Goal: Task Accomplishment & Management: Manage account settings

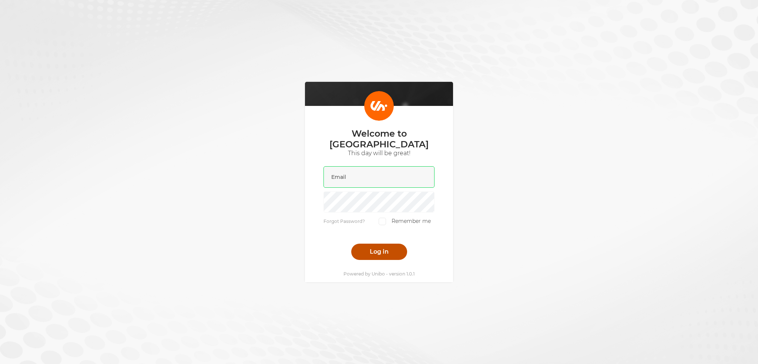
type input "liam@scatters.com"
click at [377, 244] on button "Log in" at bounding box center [379, 252] width 56 height 16
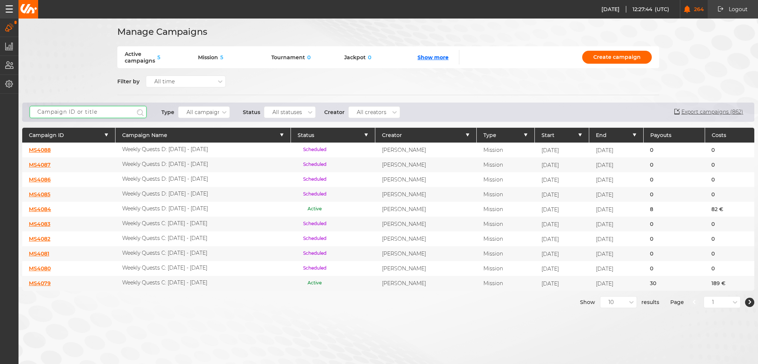
click at [97, 107] on input "text" at bounding box center [88, 112] width 117 height 12
type input "welcome"
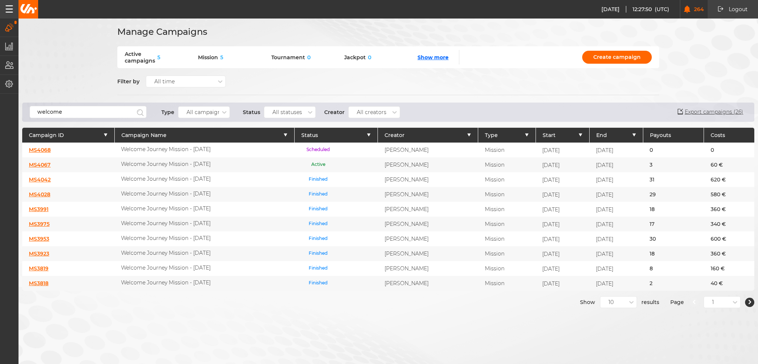
click at [40, 149] on link "MS4068" at bounding box center [40, 150] width 22 height 7
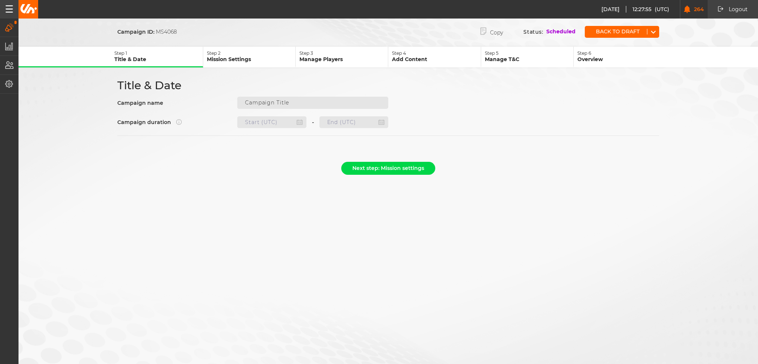
type input "Welcome Journey Mission - [DATE]"
type input "[DATE] 23:00"
type input "[DATE] 22:59"
click at [220, 102] on div "Campaign name Welcome Journey Mission - Nov 25" at bounding box center [252, 103] width 271 height 12
click at [259, 63] on button "Step 2 Mission Settings" at bounding box center [249, 57] width 93 height 21
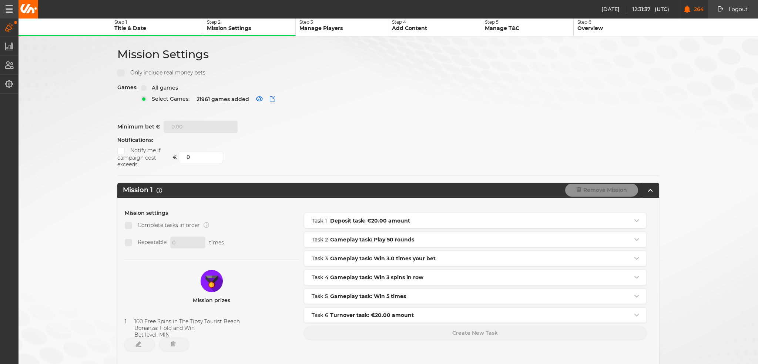
scroll to position [74, 0]
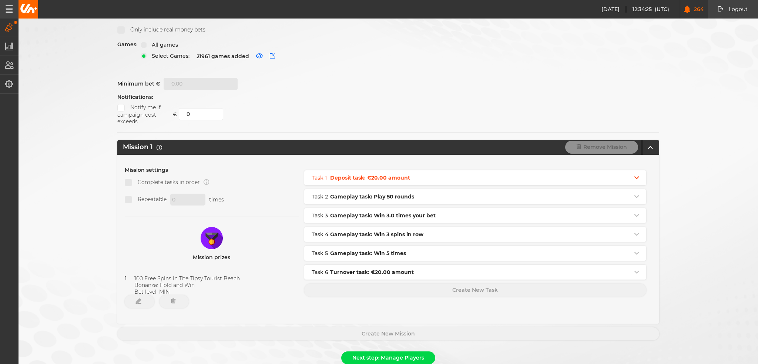
click at [634, 176] on icon at bounding box center [636, 177] width 4 height 3
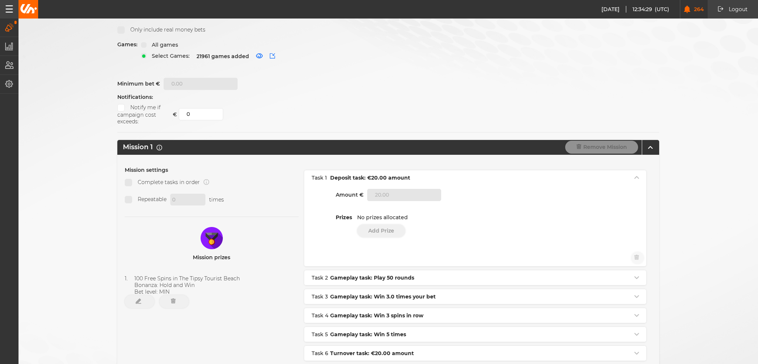
click at [444, 215] on div "Prizes No prizes allocated Add Prize" at bounding box center [475, 225] width 279 height 23
click at [561, 214] on div "Prizes No prizes allocated Add Prize" at bounding box center [475, 225] width 279 height 23
click at [637, 174] on div "Task 1 Deposit task: €20.00 amount" at bounding box center [475, 177] width 342 height 15
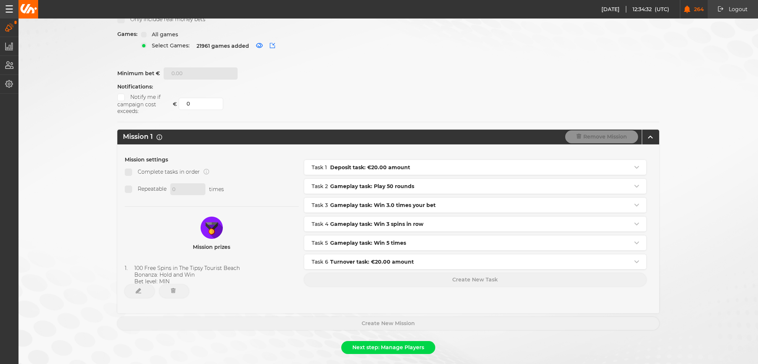
scroll to position [94, 0]
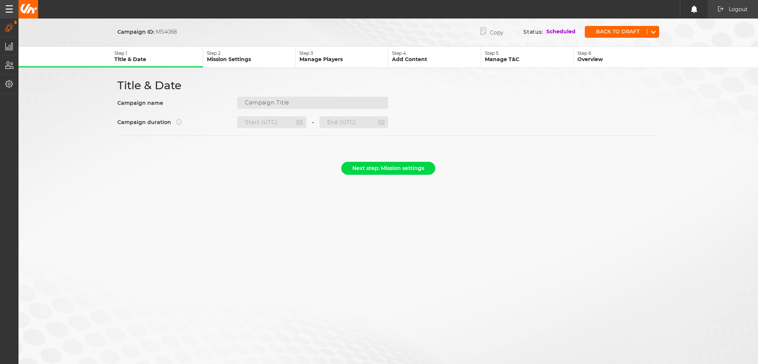
type input "Welcome Journey Mission - [DATE]"
type input "[DATE] 23:00"
type input "[DATE] 22:59"
click at [236, 56] on p "Mission Settings" at bounding box center [251, 59] width 88 height 7
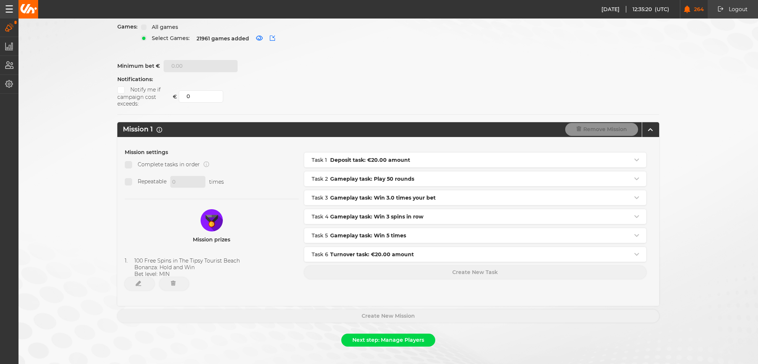
scroll to position [94, 0]
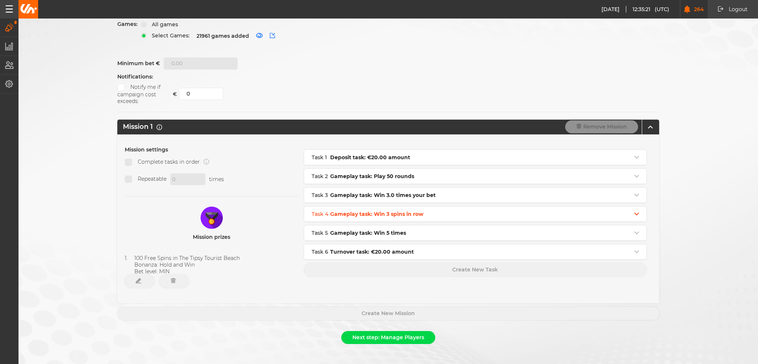
drag, startPoint x: 380, startPoint y: 250, endPoint x: 380, endPoint y: 205, distance: 44.4
click at [380, 205] on div "Task 1 Deposit task: €20.00 amount Task 2 Gameplay task: Play 50 rounds Task 3 …" at bounding box center [475, 205] width 342 height 110
drag, startPoint x: 376, startPoint y: 208, endPoint x: 381, endPoint y: 229, distance: 21.3
click at [381, 229] on div "Task 1 Deposit task: €20.00 amount Task 2 Gameplay task: Play 50 rounds Task 3 …" at bounding box center [475, 205] width 342 height 110
drag, startPoint x: 379, startPoint y: 191, endPoint x: 379, endPoint y: 200, distance: 9.3
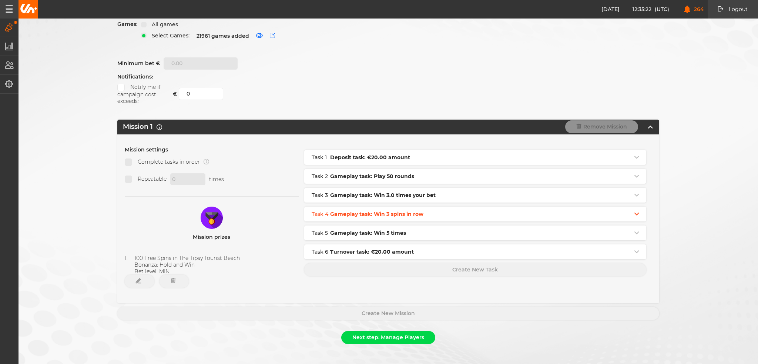
click at [379, 203] on div "Task 1 Deposit task: €20.00 amount Task 2 Gameplay task: Play 50 rounds Task 3 …" at bounding box center [475, 205] width 342 height 110
drag, startPoint x: 383, startPoint y: 161, endPoint x: 481, endPoint y: 202, distance: 106.5
click at [385, 177] on div "Task 1 Deposit task: €20.00 amount Task 2 Gameplay task: Play 50 rounds Task 3 …" at bounding box center [475, 205] width 342 height 110
drag, startPoint x: 313, startPoint y: 245, endPoint x: 315, endPoint y: 211, distance: 34.1
click at [315, 211] on div "Task 1 Deposit task: €20.00 amount Task 2 Gameplay task: Play 50 rounds Task 3 …" at bounding box center [475, 205] width 342 height 110
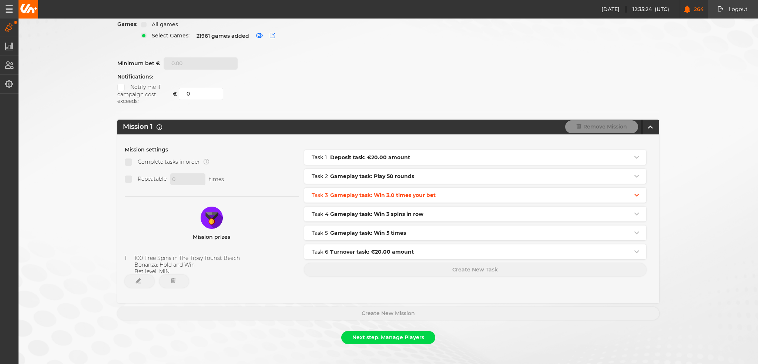
drag, startPoint x: 317, startPoint y: 187, endPoint x: 339, endPoint y: 183, distance: 22.5
click at [317, 191] on div "Task 1 Deposit task: €20.00 amount Task 2 Gameplay task: Play 50 rounds Task 3 …" at bounding box center [475, 205] width 342 height 110
click at [634, 156] on icon at bounding box center [636, 157] width 4 height 3
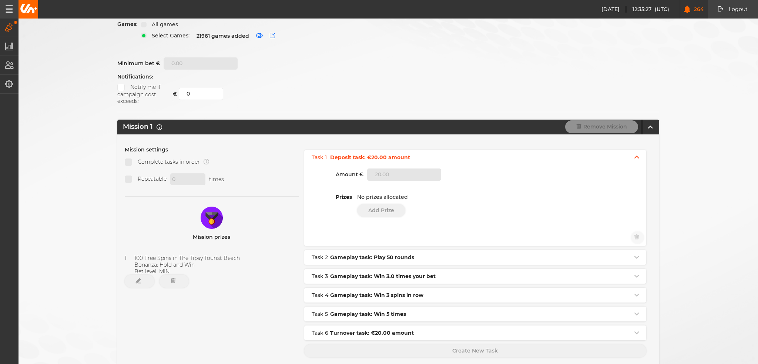
click at [632, 150] on div "Task 1 Deposit task: €20.00 amount" at bounding box center [475, 157] width 342 height 15
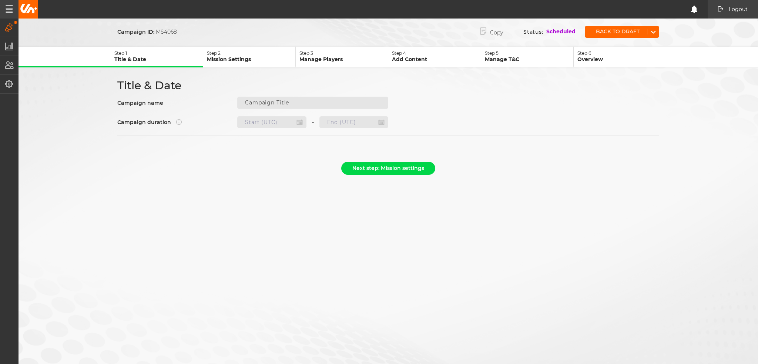
type input "Welcome Journey Mission - [DATE]"
type input "[DATE] 23:00"
type input "30.11.2025 22:59"
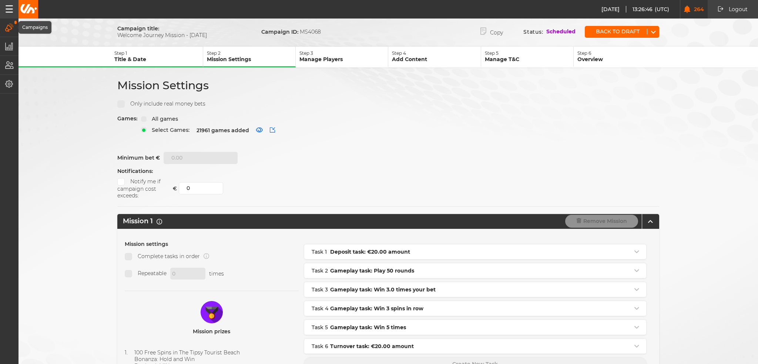
click at [7, 29] on icon "button" at bounding box center [9, 27] width 9 height 8
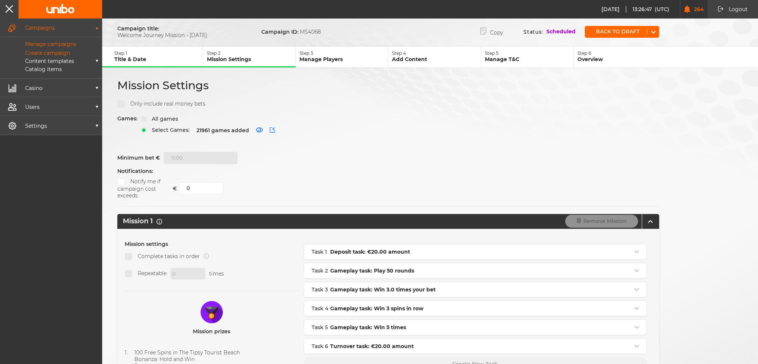
click at [27, 43] on p "Manage campaigns" at bounding box center [43, 44] width 68 height 7
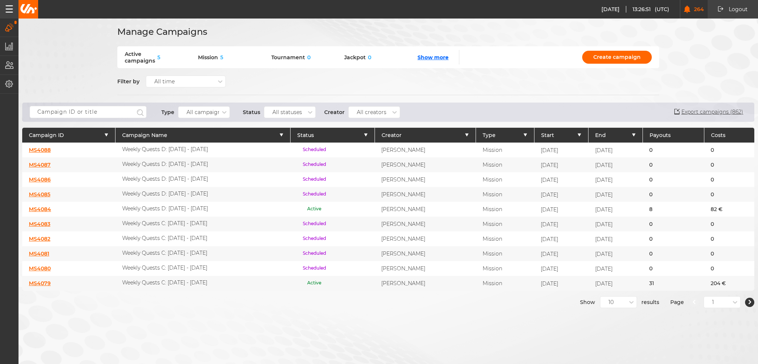
click at [45, 149] on link "MS4088" at bounding box center [40, 150] width 22 height 7
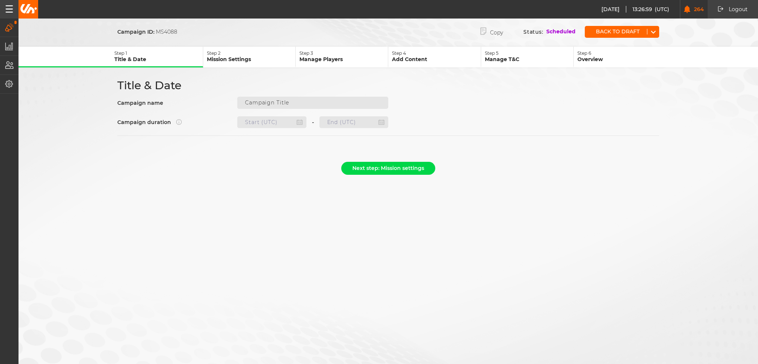
type input "Weekly Quests D: 30.10 - 05.11.25"
type input "29.10.2025 23:00"
type input "05.11.2025 22:59"
click at [250, 56] on p "Mission Settings" at bounding box center [251, 59] width 88 height 7
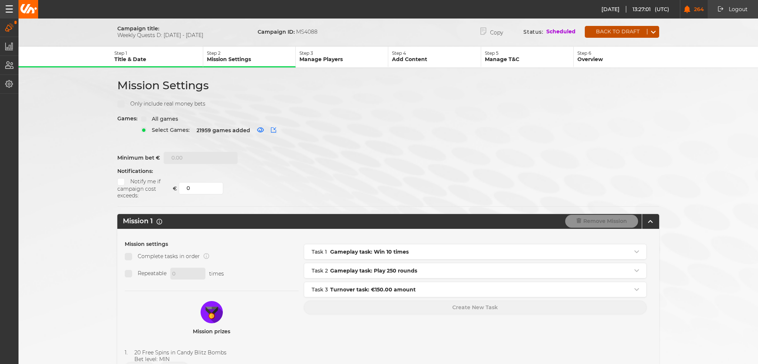
click at [604, 32] on button "Back to draft" at bounding box center [616, 32] width 62 height 6
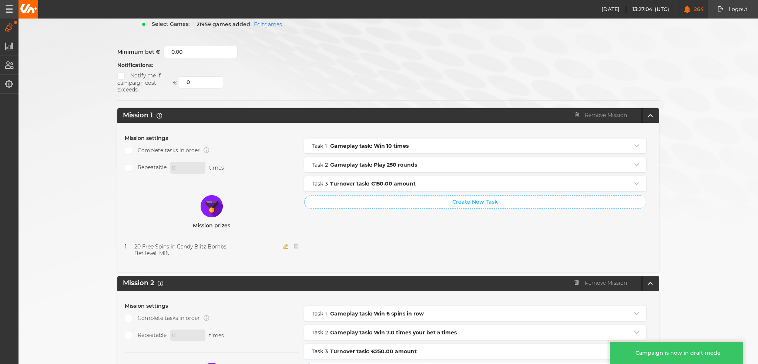
scroll to position [111, 0]
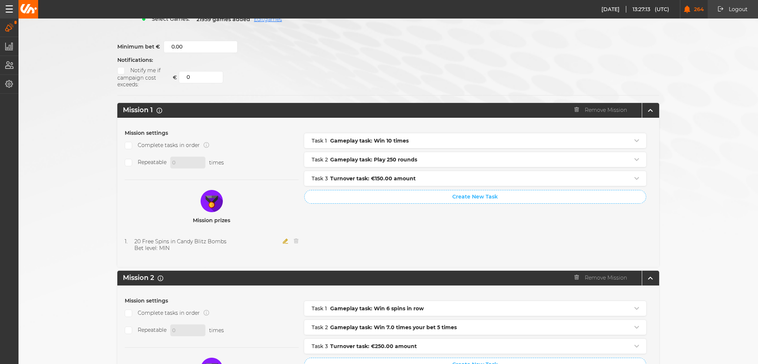
click at [285, 238] on icon "button" at bounding box center [286, 240] width 6 height 5
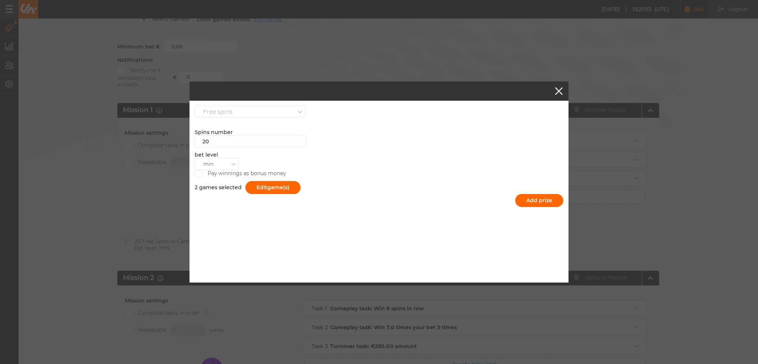
click at [561, 89] on button "button" at bounding box center [558, 90] width 7 height 7
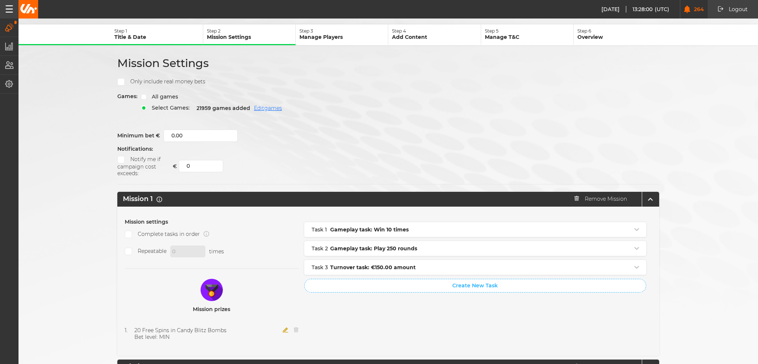
scroll to position [0, 0]
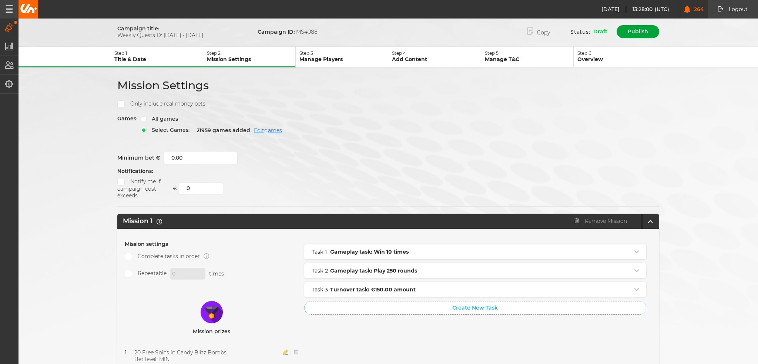
click at [632, 27] on button "Publish" at bounding box center [638, 31] width 43 height 13
